Goal: Task Accomplishment & Management: Use online tool/utility

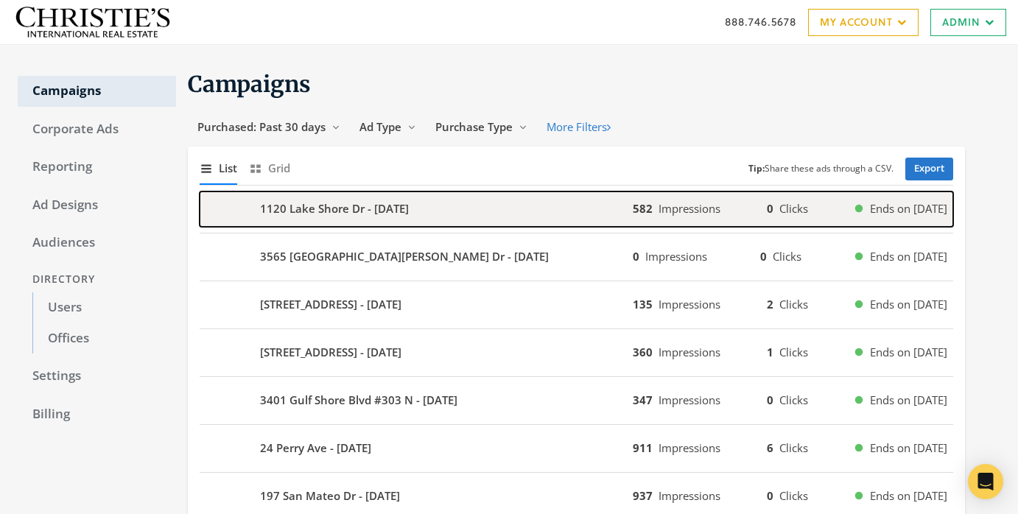
click at [479, 202] on div "1120 Lake Shore Dr - [DATE]" at bounding box center [416, 209] width 433 height 35
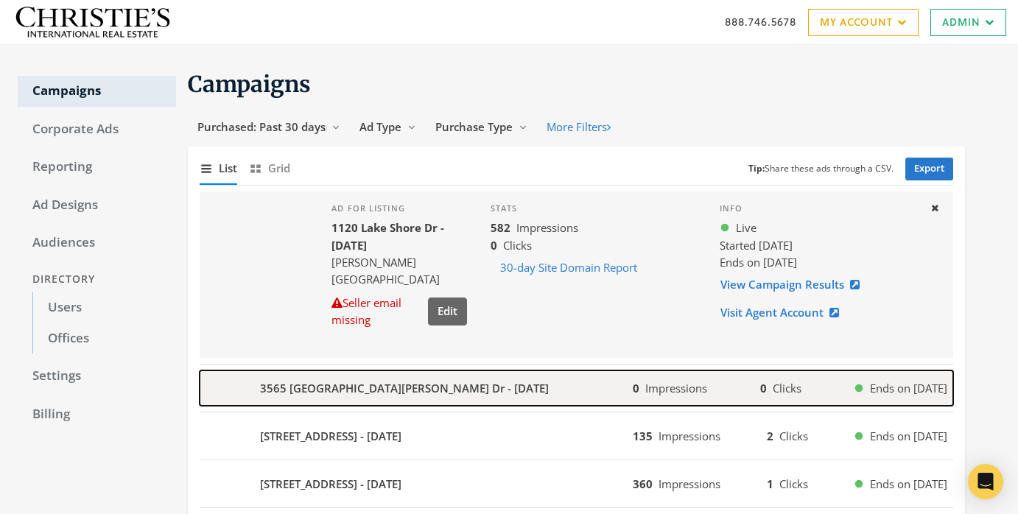
click at [523, 396] on div "3565 [GEOGRAPHIC_DATA][PERSON_NAME] Dr - [DATE]" at bounding box center [416, 388] width 433 height 35
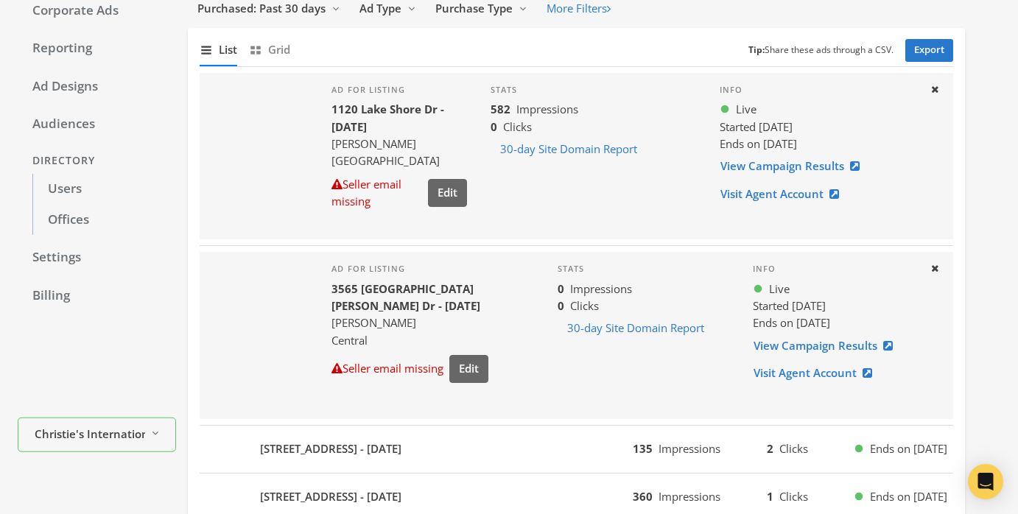
scroll to position [117, 0]
click at [810, 348] on link "View Campaign Results" at bounding box center [828, 347] width 150 height 27
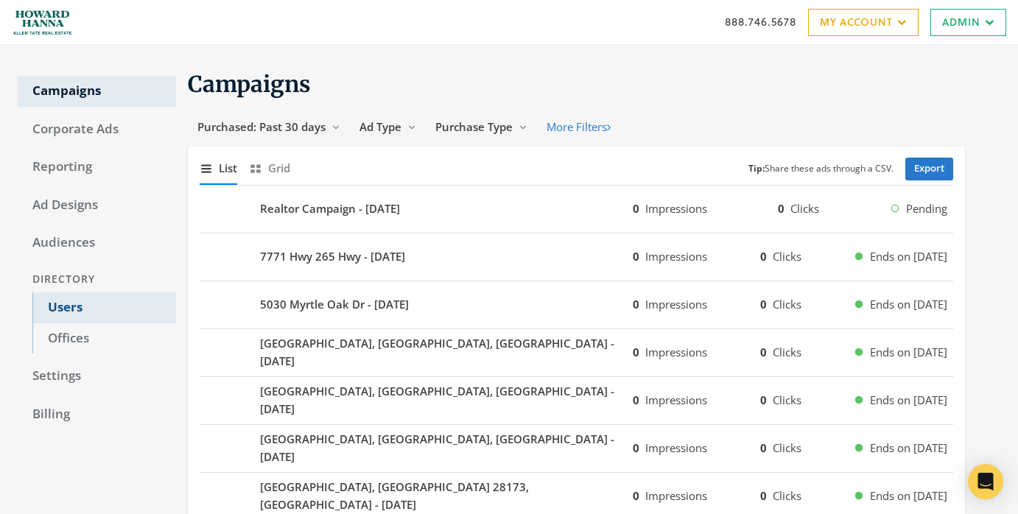
click at [80, 311] on link "Users" at bounding box center [104, 307] width 144 height 31
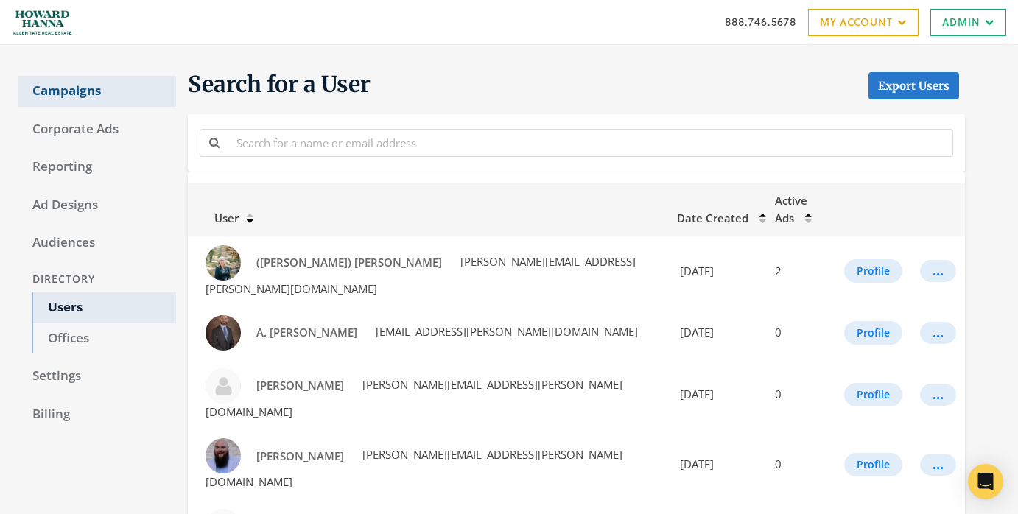
click at [103, 81] on link "Campaigns" at bounding box center [97, 91] width 158 height 31
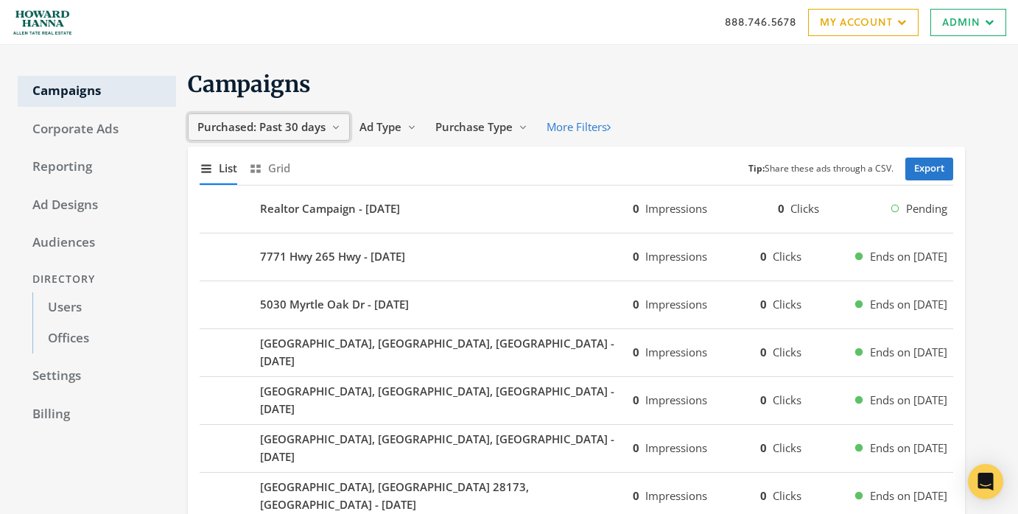
click at [308, 135] on button "Purchased: Past 30 days Reveal list of Purchased: Past 30 days" at bounding box center [269, 126] width 162 height 27
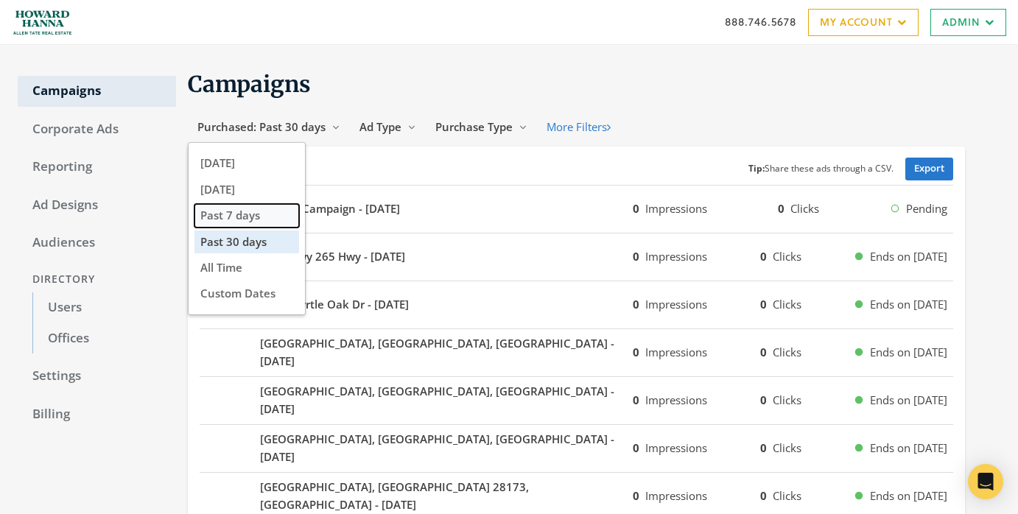
click at [266, 211] on button "Past 7 days" at bounding box center [246, 215] width 105 height 23
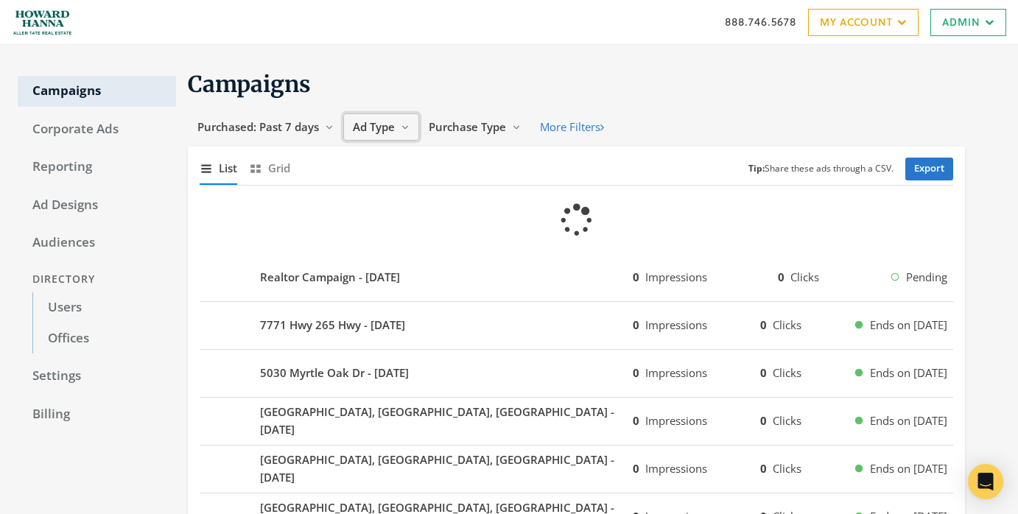
click at [382, 127] on span "Ad Type" at bounding box center [374, 126] width 42 height 15
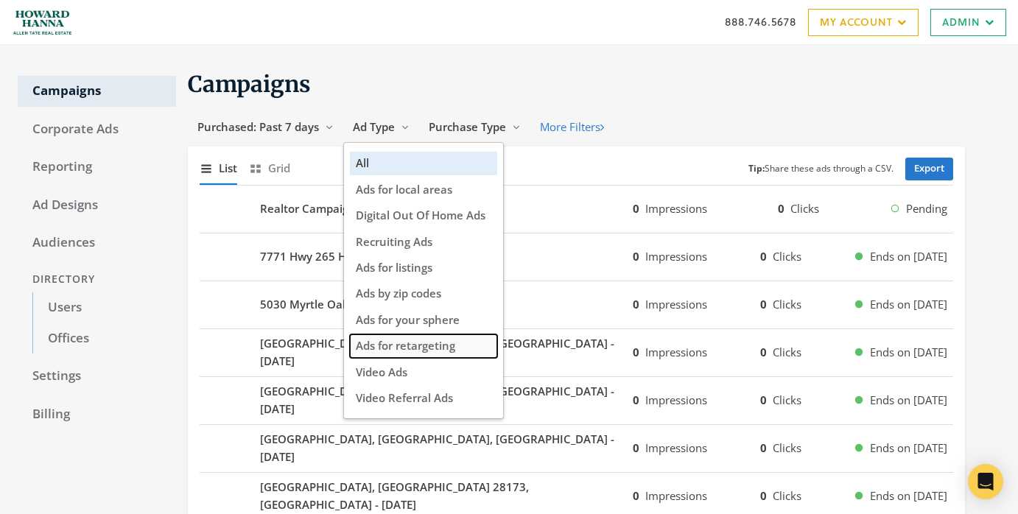
click at [424, 350] on span "Ads for retargeting" at bounding box center [405, 345] width 99 height 15
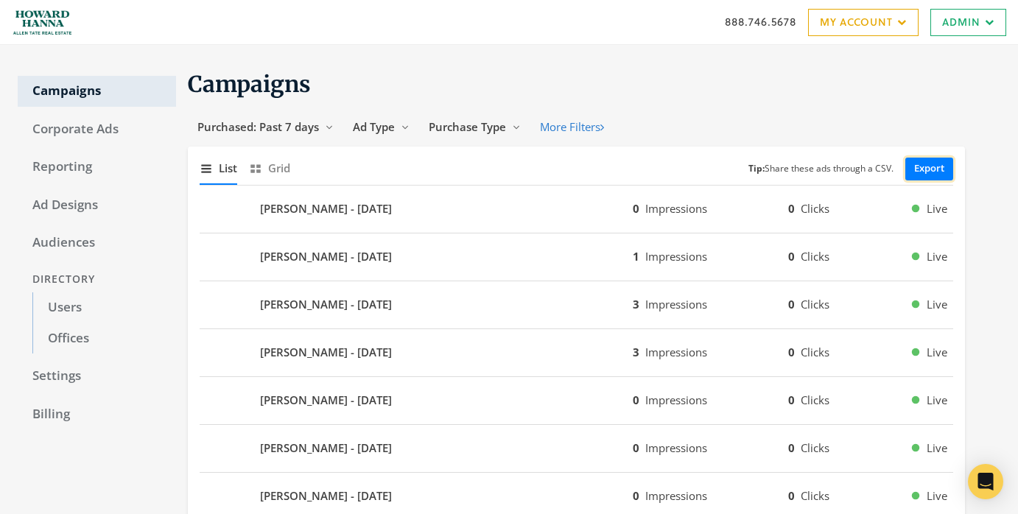
click at [926, 166] on link "Export" at bounding box center [929, 169] width 48 height 23
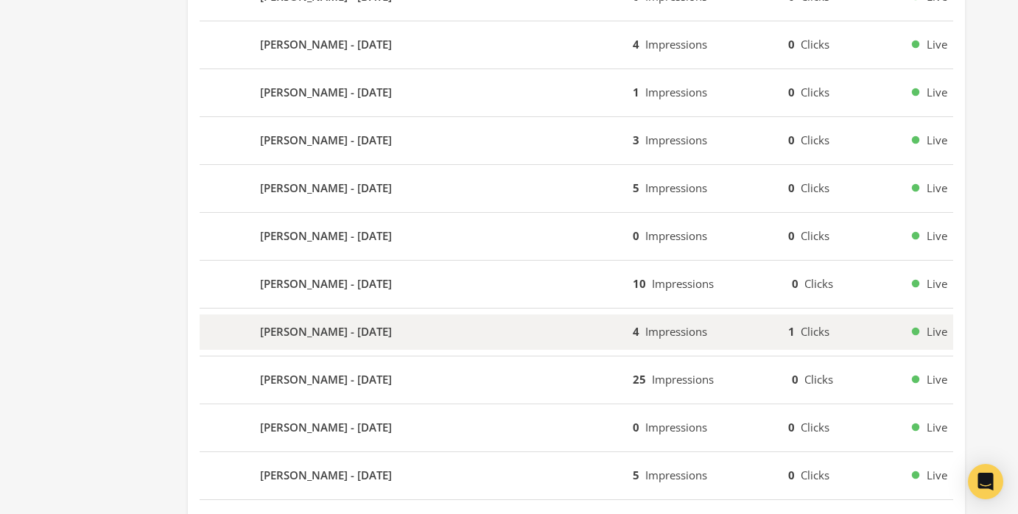
scroll to position [949, 0]
